Goal: Task Accomplishment & Management: Complete application form

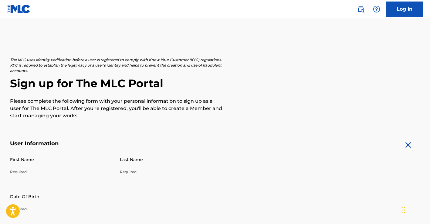
scroll to position [3, 0]
click at [19, 9] on img at bounding box center [18, 9] width 23 height 9
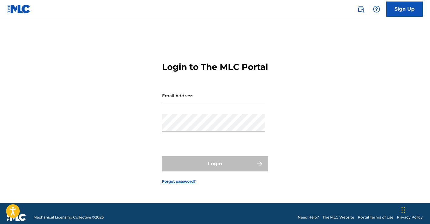
click at [19, 9] on img at bounding box center [18, 9] width 23 height 9
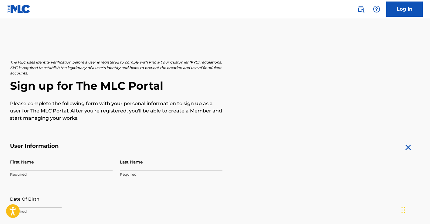
scroll to position [3, 0]
type input "Ahaan"
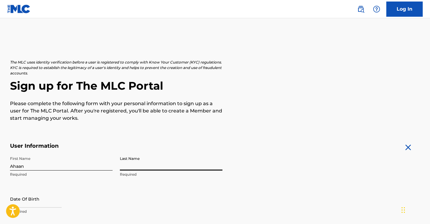
click at [161, 165] on input "Last Name" at bounding box center [171, 161] width 103 height 17
type input "Pallod"
select select "7"
select select "2025"
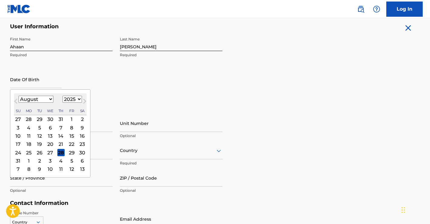
scroll to position [120, 0]
select select "9"
select select "1999"
click at [79, 136] on div "16" at bounding box center [82, 135] width 7 height 7
type input "October 16 1999"
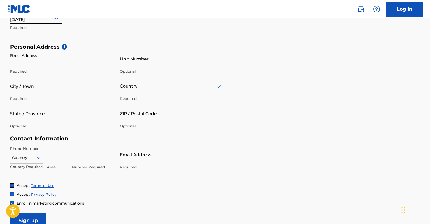
scroll to position [184, 0]
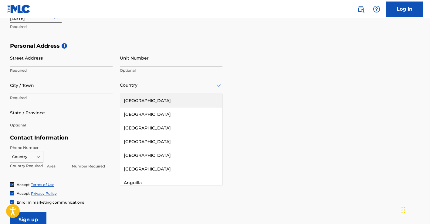
click at [151, 85] on div at bounding box center [171, 85] width 103 height 8
type input "ind"
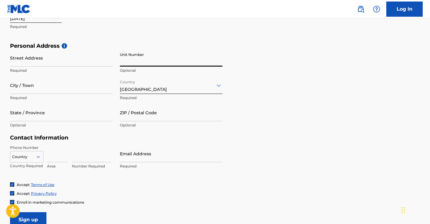
click at [72, 56] on input "Street Address" at bounding box center [61, 57] width 103 height 17
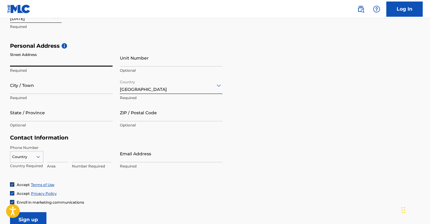
type input "5"
click at [131, 59] on input "Unit Number" at bounding box center [171, 57] width 103 height 17
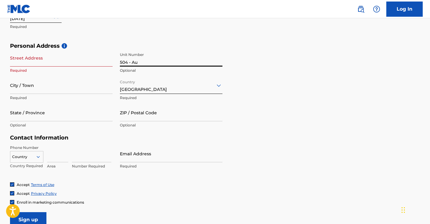
type input "504 - Au"
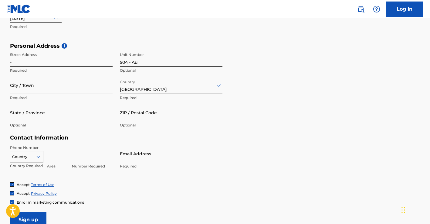
click at [74, 63] on input "-" at bounding box center [61, 57] width 103 height 17
click at [63, 59] on input "-" at bounding box center [61, 57] width 103 height 17
type input "-"
click at [149, 64] on input "504 - Au" at bounding box center [171, 57] width 103 height 17
click at [142, 61] on input "504 - Au" at bounding box center [171, 57] width 103 height 17
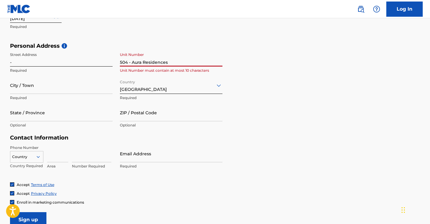
type input "504 - Aura Residences"
click at [78, 58] on input "-" at bounding box center [61, 57] width 103 height 17
click at [70, 61] on input "-" at bounding box center [61, 57] width 103 height 17
type input "Samarth Colony, Baner"
click at [170, 61] on input "504 - Aura Residences" at bounding box center [171, 57] width 103 height 17
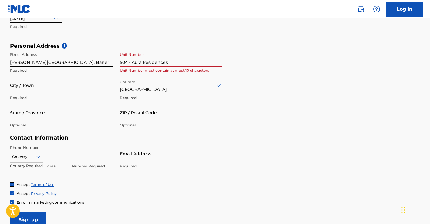
drag, startPoint x: 171, startPoint y: 61, endPoint x: 131, endPoint y: 61, distance: 40.1
click at [131, 61] on input "504 - Aura Residences" at bounding box center [171, 57] width 103 height 17
type input "504"
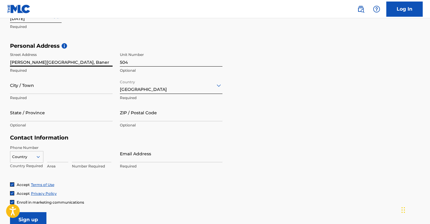
click at [10, 61] on input "Samarth Colony, Baner" at bounding box center [61, 57] width 103 height 17
paste input "Aura Residences"
type input "Aura Residences, Samarth Colony, Baner"
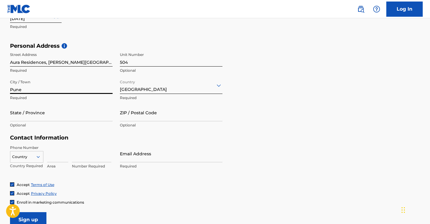
type input "Pune"
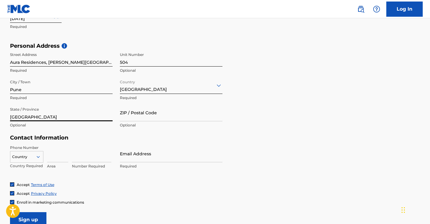
type input "Maharashtra"
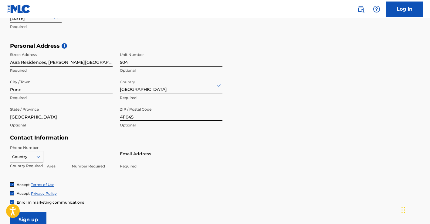
type input "411045"
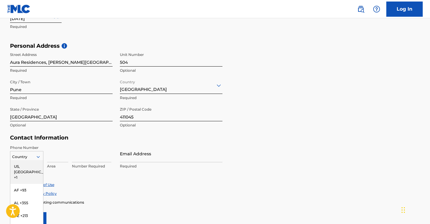
click at [37, 155] on div "US, CA +1, 1 of 216. 216 results available. Use Up and Down to choose options, …" at bounding box center [26, 155] width 33 height 9
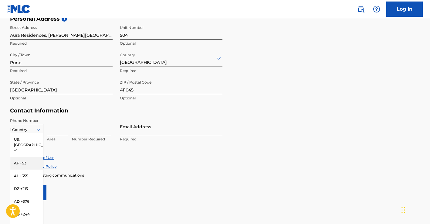
type input "in"
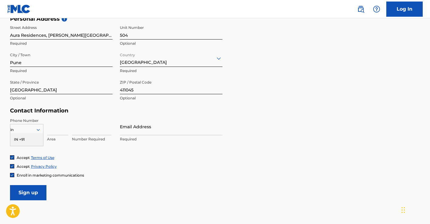
click at [31, 137] on div "IN +91" at bounding box center [26, 139] width 33 height 13
click at [49, 130] on input at bounding box center [57, 126] width 21 height 17
type input "9823602944"
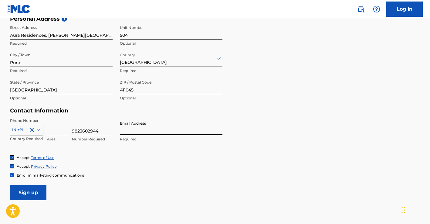
type input "ahaan99@gmail.com"
click at [40, 194] on input "Sign up" at bounding box center [28, 192] width 36 height 15
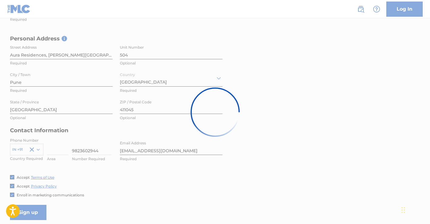
scroll to position [184, 0]
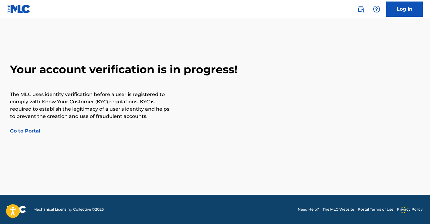
click at [31, 131] on link "Go to Portal" at bounding box center [25, 131] width 30 height 6
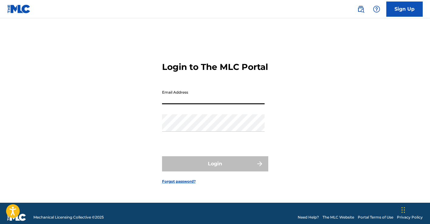
type input "ahaan99@gmail.com"
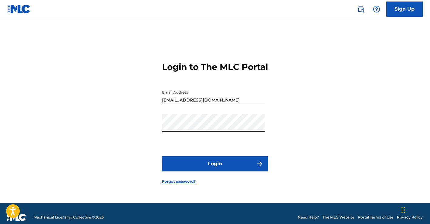
click at [215, 169] on button "Login" at bounding box center [215, 163] width 106 height 15
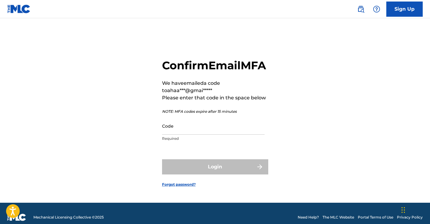
click at [190, 134] on input "Code" at bounding box center [213, 125] width 103 height 17
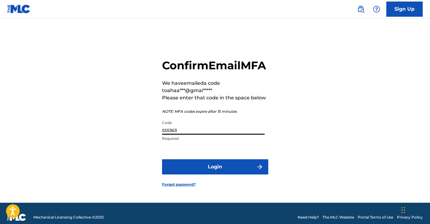
type input "555363"
click at [205, 171] on button "Login" at bounding box center [215, 166] width 106 height 15
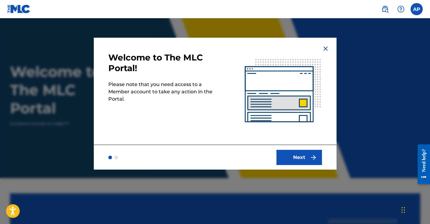
click at [306, 161] on button "Next" at bounding box center [299, 157] width 46 height 15
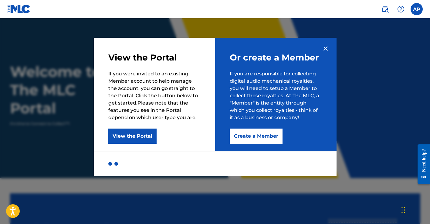
click at [265, 138] on button "Create a Member" at bounding box center [256, 135] width 53 height 15
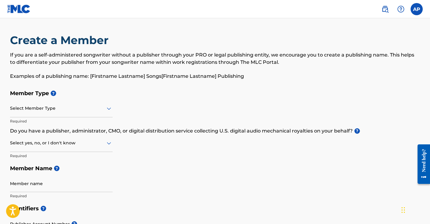
click at [102, 112] on div at bounding box center [61, 108] width 103 height 8
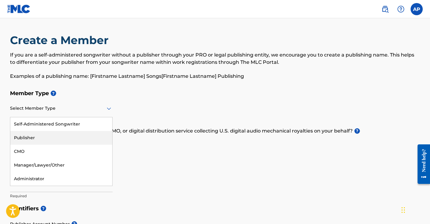
click at [54, 138] on div "Publisher" at bounding box center [61, 138] width 102 height 14
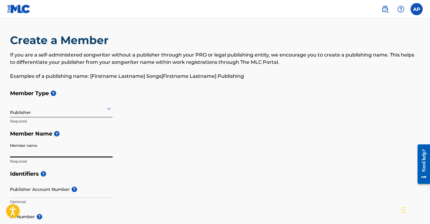
scroll to position [0, 0]
type input "Too Wavy Music Records"
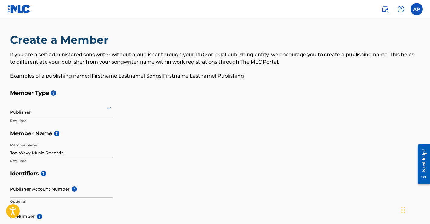
click at [129, 189] on div "Identifiers ? Publisher Account Number ? Optional IPI Number ? Optional ISNI Op…" at bounding box center [215, 214] width 410 height 95
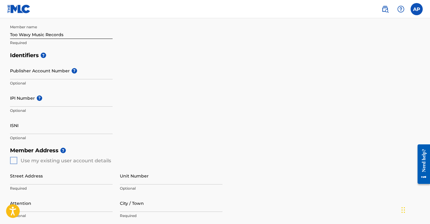
scroll to position [126, 0]
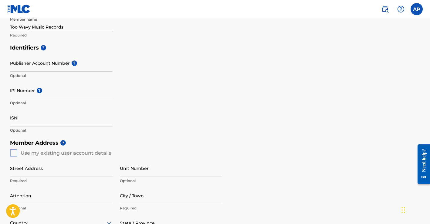
click at [15, 153] on div "Member Address ? Use my existing user account details Street Address Required U…" at bounding box center [215, 205] width 410 height 139
click at [15, 151] on div "Member Address ? Use my existing user account details Street Address Required U…" at bounding box center [215, 205] width 410 height 139
click at [14, 153] on div "Member Address ? Use my existing user account details Street Address Required U…" at bounding box center [215, 205] width 410 height 139
click at [10, 151] on div "Member Address ? Use my existing user account details Street Address Required U…" at bounding box center [215, 205] width 410 height 139
click at [12, 150] on div "Member Address ? Use my existing user account details Street Address Required U…" at bounding box center [215, 205] width 410 height 139
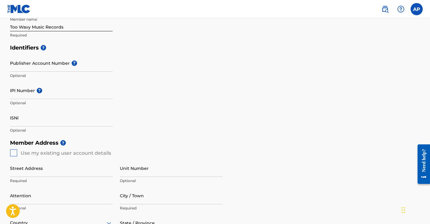
click at [12, 150] on div "Member Address ? Use my existing user account details Street Address Required U…" at bounding box center [215, 205] width 410 height 139
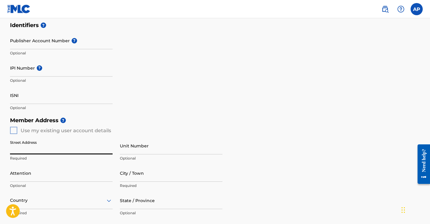
scroll to position [153, 0]
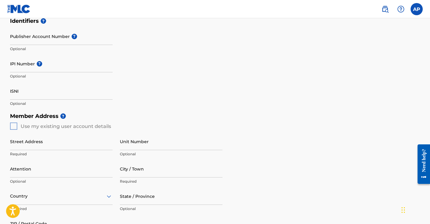
click at [12, 126] on div "Member Address ? Use my existing user account details Street Address Required U…" at bounding box center [215, 179] width 410 height 139
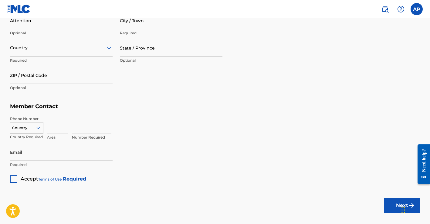
scroll to position [311, 0]
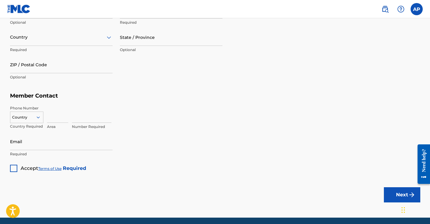
click at [11, 164] on div at bounding box center [13, 167] width 7 height 7
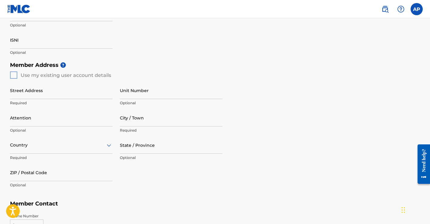
scroll to position [215, 0]
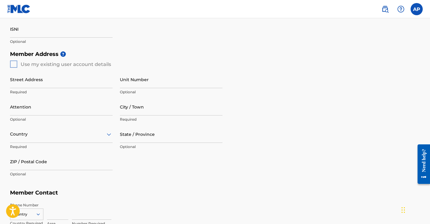
click at [14, 63] on div "Member Address ? Use my existing user account details Street Address Required U…" at bounding box center [215, 117] width 410 height 139
click at [31, 81] on input "Street Address" at bounding box center [61, 79] width 103 height 17
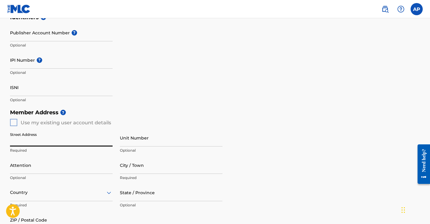
scroll to position [172, 0]
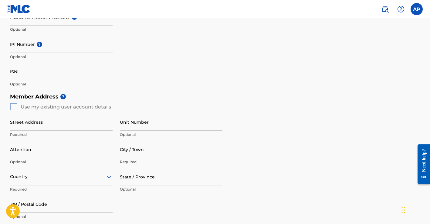
click at [12, 106] on div "Member Address ? Use my existing user account details Street Address Required U…" at bounding box center [215, 159] width 410 height 139
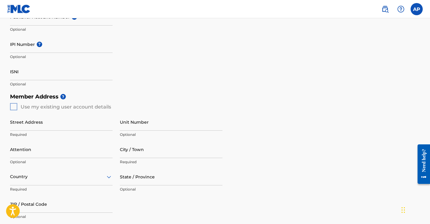
click at [12, 106] on div "Member Address ? Use my existing user account details Street Address Required U…" at bounding box center [215, 159] width 410 height 139
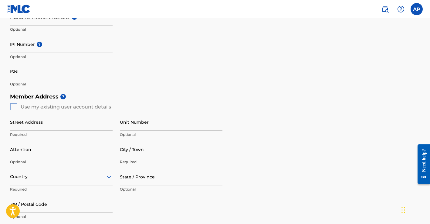
click at [86, 106] on div "Member Address ? Use my existing user account details Street Address Required U…" at bounding box center [215, 159] width 410 height 139
type input "504"
click at [90, 123] on input "Street Address" at bounding box center [61, 121] width 103 height 17
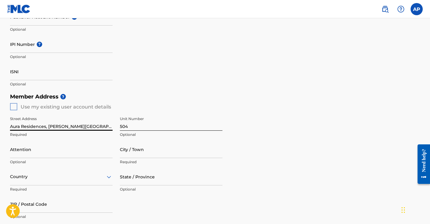
type input "Aura Residences, Samarth Colony, Baner"
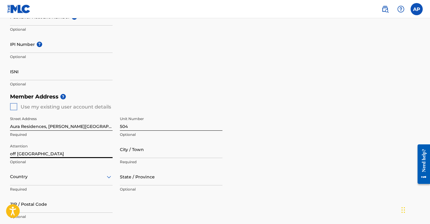
type input "off Pan Card Club Road"
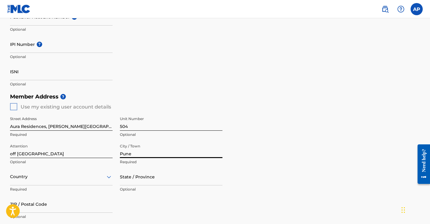
type input "Pune"
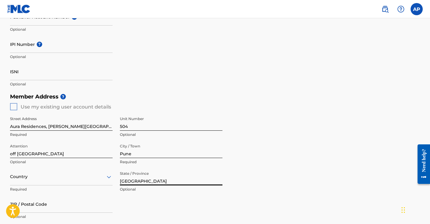
type input "Maharashtra"
click at [87, 174] on div "Country" at bounding box center [61, 176] width 103 height 17
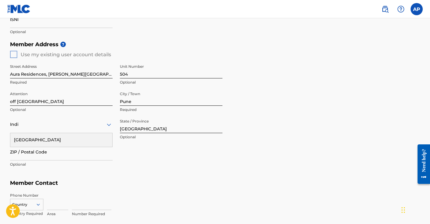
type input "India"
click at [79, 141] on div "India" at bounding box center [61, 140] width 102 height 14
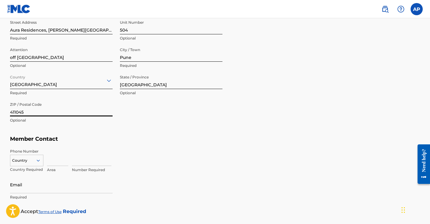
type input "411045"
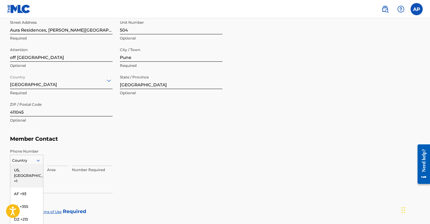
click at [36, 159] on div "US, CA +1, 1 of 216. 216 results available. Use Up and Down to choose options, …" at bounding box center [26, 158] width 33 height 9
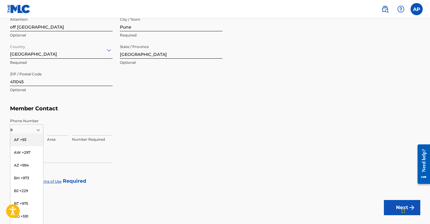
type input "91"
click at [31, 165] on div "IN +91" at bounding box center [26, 165] width 33 height 13
click at [59, 131] on input at bounding box center [57, 126] width 21 height 17
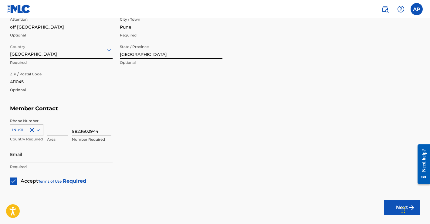
type input "9823602944"
click at [61, 129] on input at bounding box center [57, 126] width 21 height 17
type input "0"
type input "ahaan99@gmail.com"
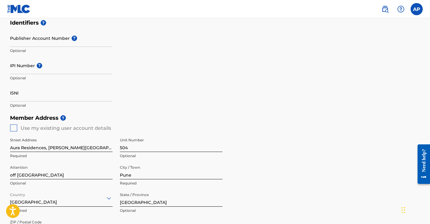
scroll to position [157, 0]
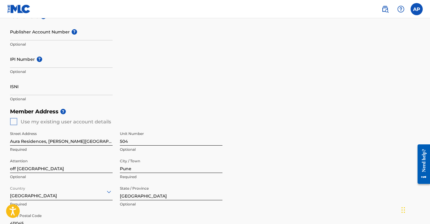
click at [14, 123] on div "Member Address ? Use my existing user account details Street Address Aura Resid…" at bounding box center [215, 174] width 410 height 139
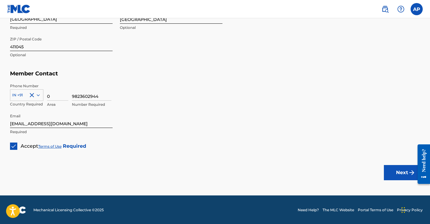
scroll to position [333, 0]
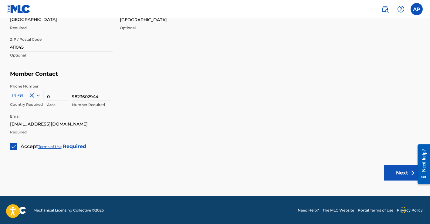
click at [407, 171] on button "Next" at bounding box center [402, 172] width 36 height 15
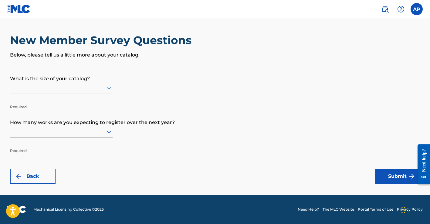
click at [98, 92] on div at bounding box center [61, 88] width 103 height 8
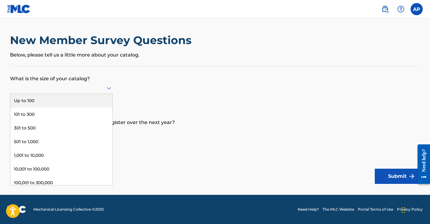
click at [52, 107] on div "Up to 100" at bounding box center [61, 101] width 102 height 14
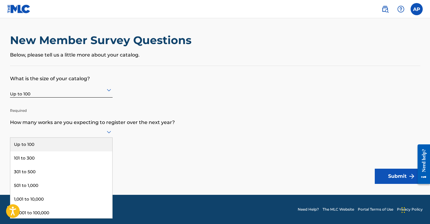
scroll to position [0, 0]
click at [106, 135] on icon at bounding box center [108, 131] width 7 height 7
click at [82, 147] on div "Up to 100" at bounding box center [61, 144] width 102 height 14
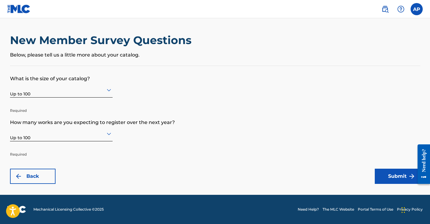
click at [379, 178] on button "Submit" at bounding box center [398, 175] width 46 height 15
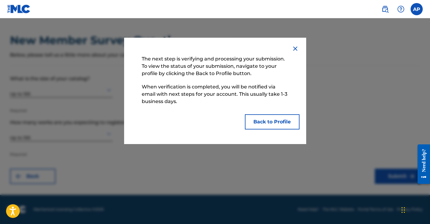
click at [286, 120] on button "Back to Profile" at bounding box center [272, 121] width 55 height 15
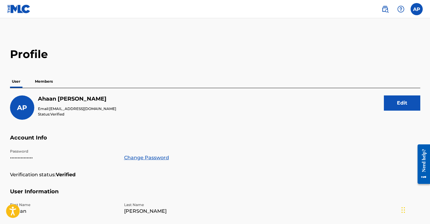
click at [54, 86] on p "Members" at bounding box center [44, 81] width 22 height 13
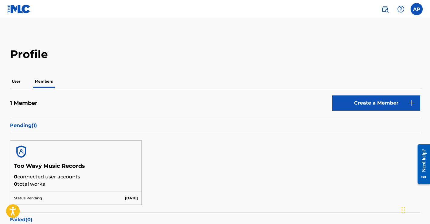
click at [384, 6] on img at bounding box center [384, 8] width 7 height 7
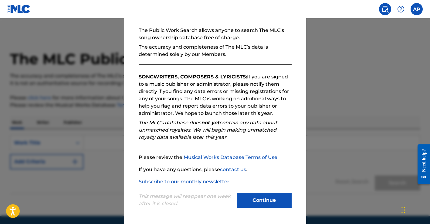
scroll to position [54, 0]
click at [265, 198] on button "Continue" at bounding box center [264, 199] width 55 height 15
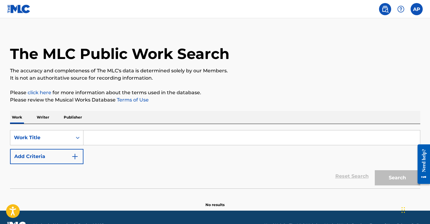
scroll to position [2, 0]
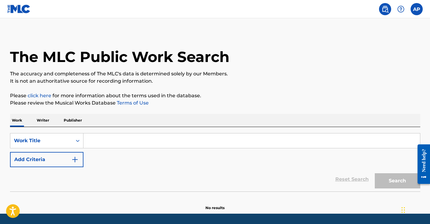
click at [421, 10] on label at bounding box center [417, 9] width 12 height 12
click at [417, 9] on input "AP Ahaan Pallod ahaan99@gmail.com Notification Preferences Profile Log out" at bounding box center [417, 9] width 0 height 0
click at [361, 74] on link "Profile" at bounding box center [357, 75] width 12 height 5
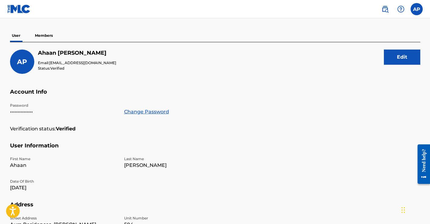
scroll to position [45, 0]
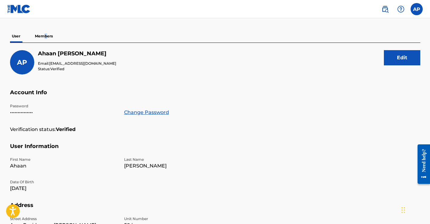
click at [46, 36] on p "Members" at bounding box center [44, 36] width 22 height 13
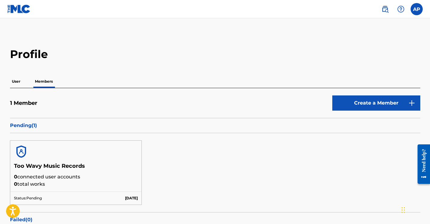
click at [36, 154] on div at bounding box center [75, 151] width 131 height 22
click at [31, 127] on p "Pending ( 1 )" at bounding box center [215, 125] width 410 height 7
click at [355, 100] on link "Create a Member" at bounding box center [376, 102] width 88 height 15
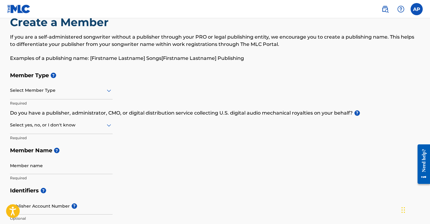
scroll to position [19, 0]
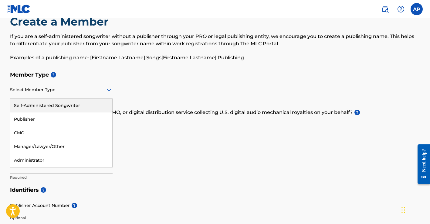
click at [82, 88] on div at bounding box center [61, 90] width 103 height 8
click at [49, 109] on div "Self-Administered Songwriter" at bounding box center [61, 106] width 102 height 14
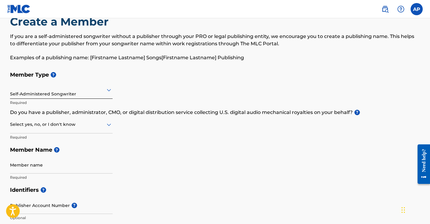
click at [55, 124] on div at bounding box center [61, 124] width 103 height 8
click at [82, 142] on div "Yes" at bounding box center [61, 140] width 102 height 14
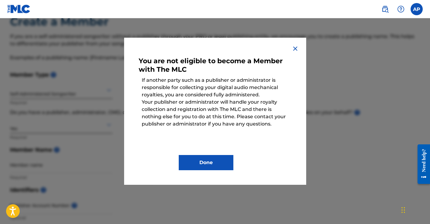
click at [206, 163] on button "Done" at bounding box center [206, 162] width 55 height 15
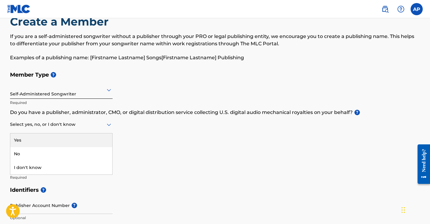
click at [88, 124] on div at bounding box center [61, 124] width 103 height 8
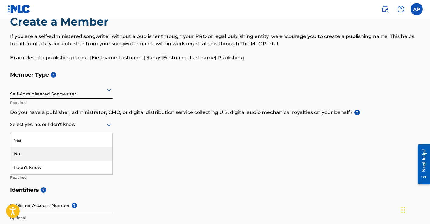
click at [42, 152] on div "No" at bounding box center [61, 154] width 102 height 14
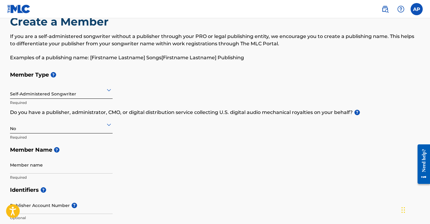
click at [68, 127] on div at bounding box center [61, 124] width 103 height 8
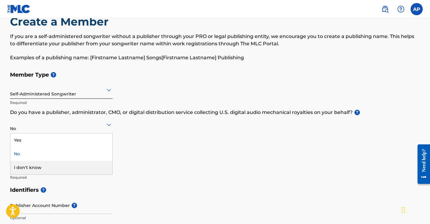
click at [42, 165] on div "I don't know" at bounding box center [61, 168] width 102 height 14
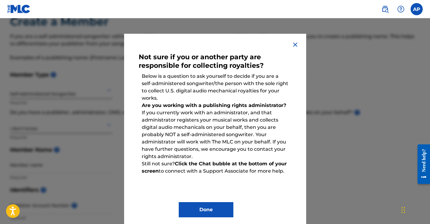
scroll to position [4, 0]
click at [207, 209] on button "Done" at bounding box center [206, 208] width 55 height 15
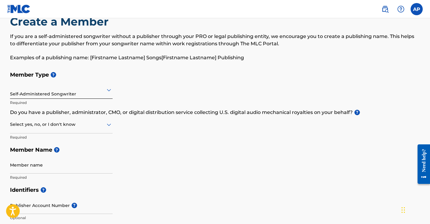
click at [30, 117] on div "Select yes, no, or I don't know" at bounding box center [61, 124] width 103 height 17
click at [20, 153] on div "No" at bounding box center [61, 154] width 102 height 14
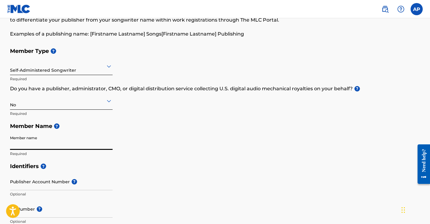
scroll to position [44, 0]
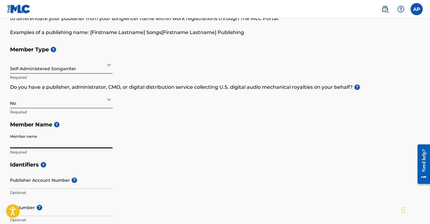
type input "V"
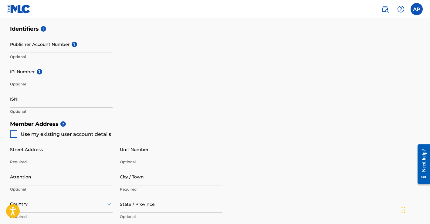
scroll to position [187, 0]
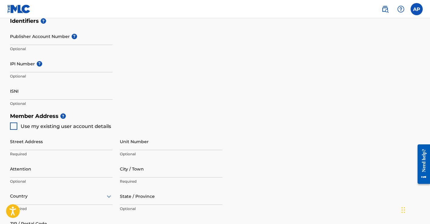
type input "VÆD"
click at [14, 127] on div at bounding box center [13, 125] width 7 height 7
type input "Aura Residences, Samarth Colony, Baner"
type input "Pune"
type input "Maharashtra"
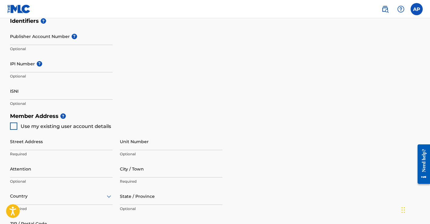
type input "411045"
type input "9823602944"
type input "ahaan99@gmail.com"
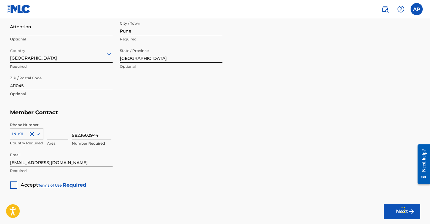
scroll to position [329, 0]
click at [51, 132] on input at bounding box center [57, 130] width 21 height 17
click at [99, 133] on input "9823602944" at bounding box center [91, 130] width 39 height 17
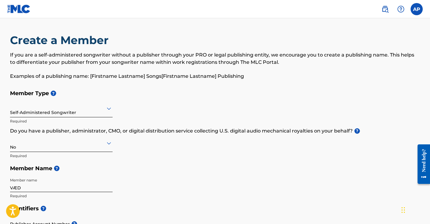
scroll to position [0, 0]
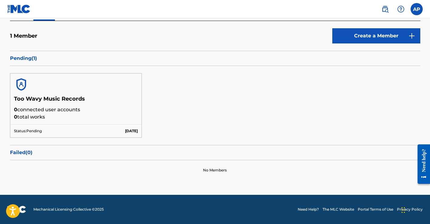
scroll to position [67, 0]
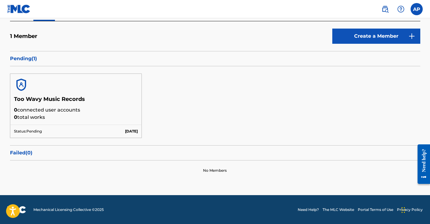
click at [129, 129] on p "Aug 28 2025" at bounding box center [131, 130] width 13 height 5
click at [27, 154] on p "Failed ( 0 )" at bounding box center [215, 152] width 410 height 7
click at [31, 59] on p "Pending ( 1 )" at bounding box center [215, 58] width 410 height 7
click at [37, 129] on p "Status: Pending" at bounding box center [28, 130] width 28 height 5
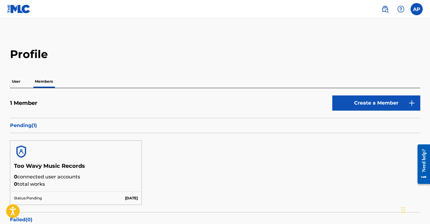
scroll to position [0, 0]
click at [20, 81] on p "User" at bounding box center [16, 81] width 12 height 13
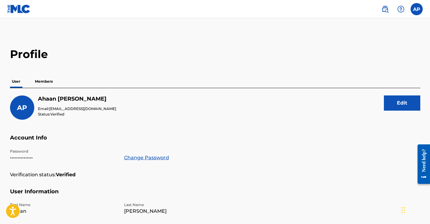
click at [47, 86] on p "Members" at bounding box center [44, 81] width 22 height 13
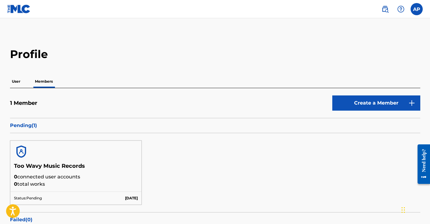
click at [390, 10] on link at bounding box center [385, 9] width 12 height 12
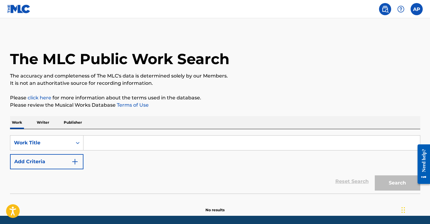
click at [417, 13] on label at bounding box center [417, 9] width 12 height 12
click at [417, 9] on input "AP Ahaan Pallod ahaan99@gmail.com Notification Preferences Profile Log out" at bounding box center [417, 9] width 0 height 0
click at [354, 75] on link "Profile" at bounding box center [357, 75] width 12 height 5
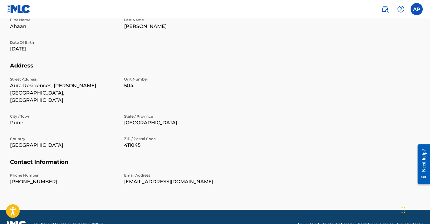
scroll to position [184, 0]
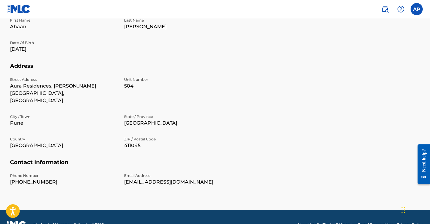
click at [344, 221] on link "The MLC Website" at bounding box center [339, 223] width 32 height 5
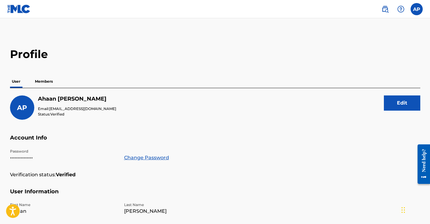
scroll to position [0, 0]
click at [52, 84] on p "Members" at bounding box center [44, 81] width 22 height 13
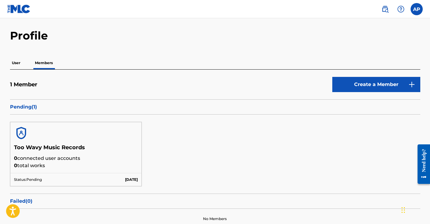
scroll to position [21, 0]
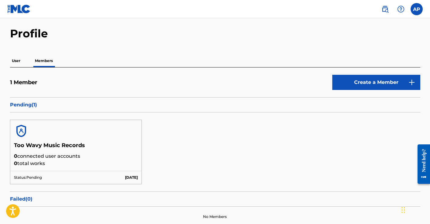
click at [33, 83] on h5 "1 Member" at bounding box center [23, 82] width 27 height 7
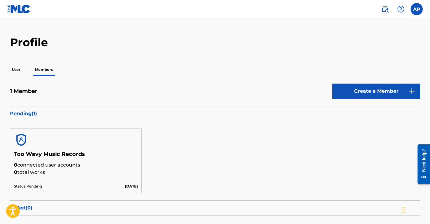
scroll to position [9, 0]
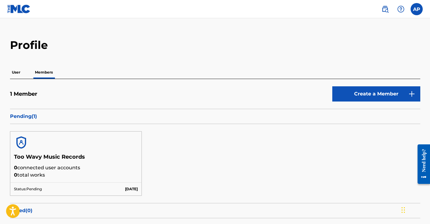
click at [18, 76] on p "User" at bounding box center [16, 72] width 12 height 13
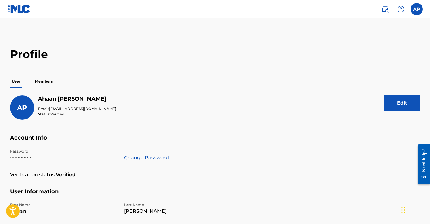
click at [43, 74] on div "Profile User Members AP Ahaan Pallod Email: ahaan99@gmail.com Status: Verified …" at bounding box center [215, 213] width 425 height 332
click at [46, 80] on p "Members" at bounding box center [44, 81] width 22 height 13
